Goal: Obtain resource: Obtain resource

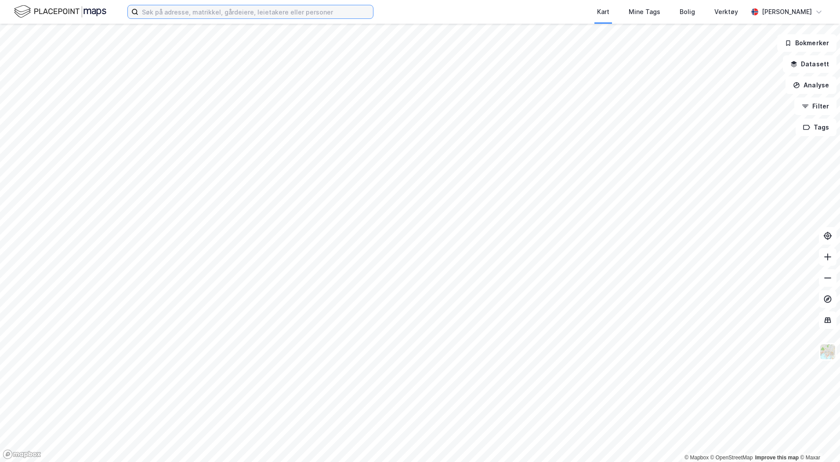
click at [179, 11] on input at bounding box center [255, 11] width 235 height 13
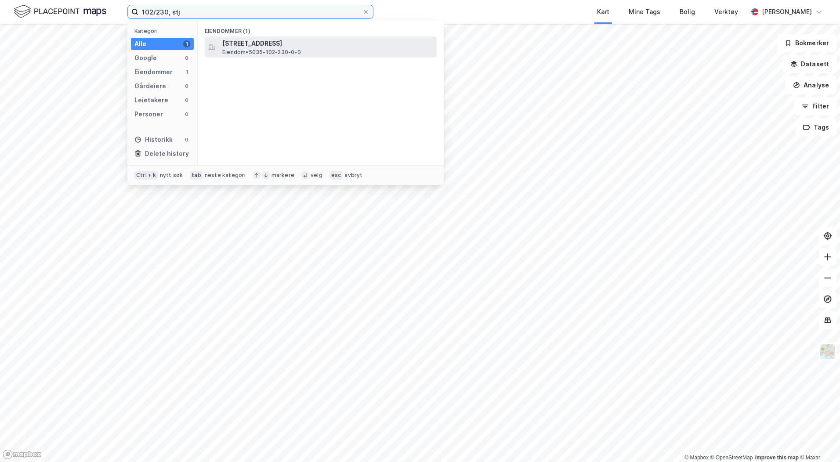
type input "102/230, stj"
click at [267, 47] on span "[STREET_ADDRESS]" at bounding box center [327, 43] width 211 height 11
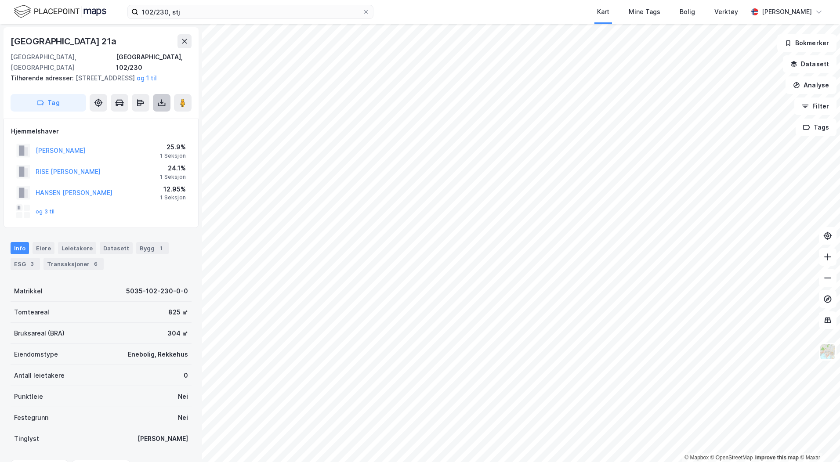
click at [161, 103] on icon at bounding box center [162, 102] width 4 height 2
click at [140, 118] on div "Last ned grunnbok" at bounding box center [118, 120] width 51 height 7
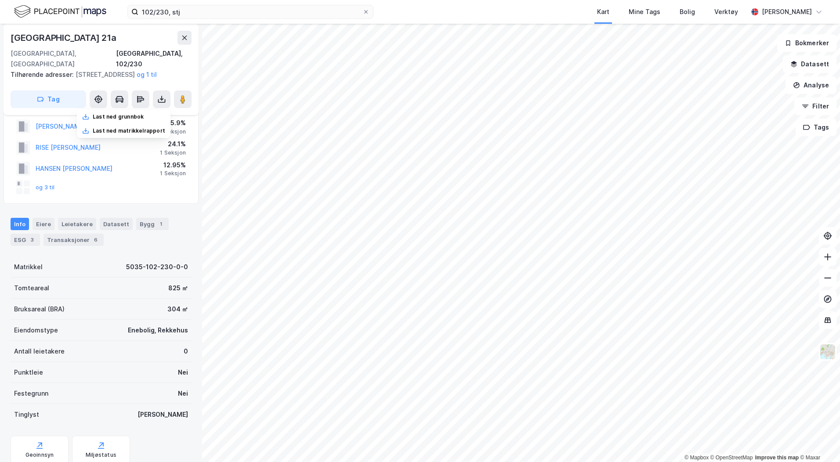
scroll to position [44, 0]
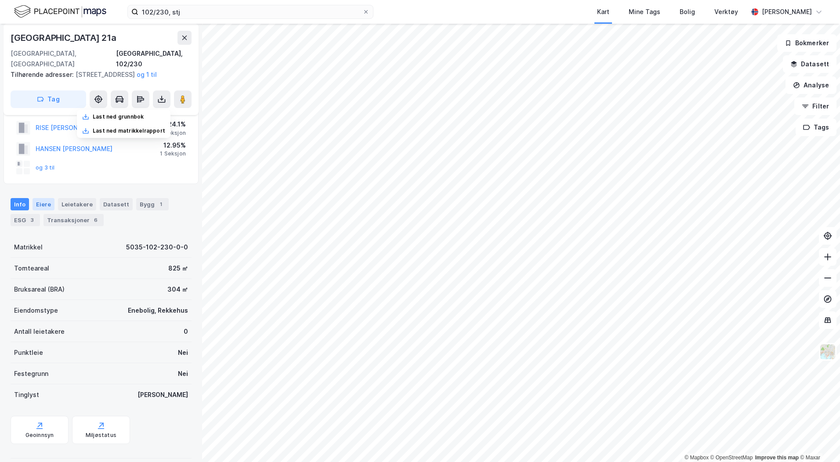
click at [47, 208] on div "Eiere" at bounding box center [44, 204] width 22 height 12
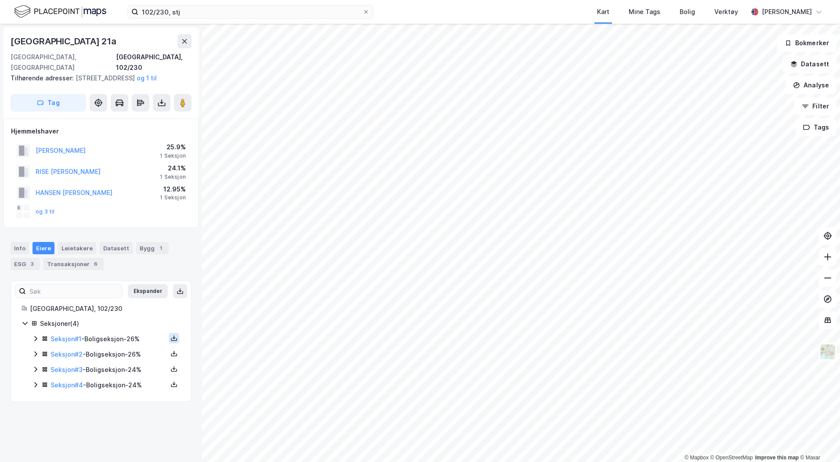
click at [170, 338] on icon at bounding box center [173, 338] width 7 height 7
click at [127, 313] on div "Grunnbok" at bounding box center [120, 312] width 29 height 11
